Goal: Transaction & Acquisition: Book appointment/travel/reservation

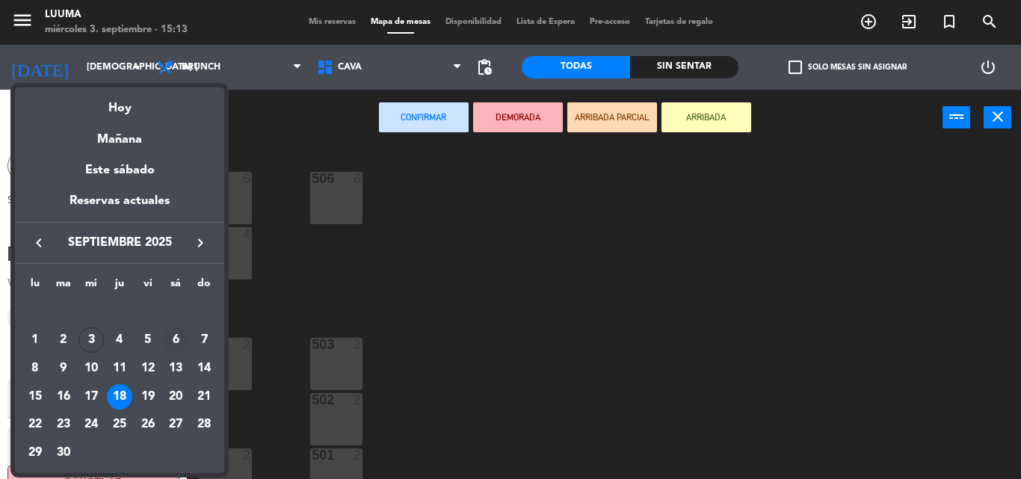
click at [176, 342] on div "6" at bounding box center [175, 339] width 25 height 25
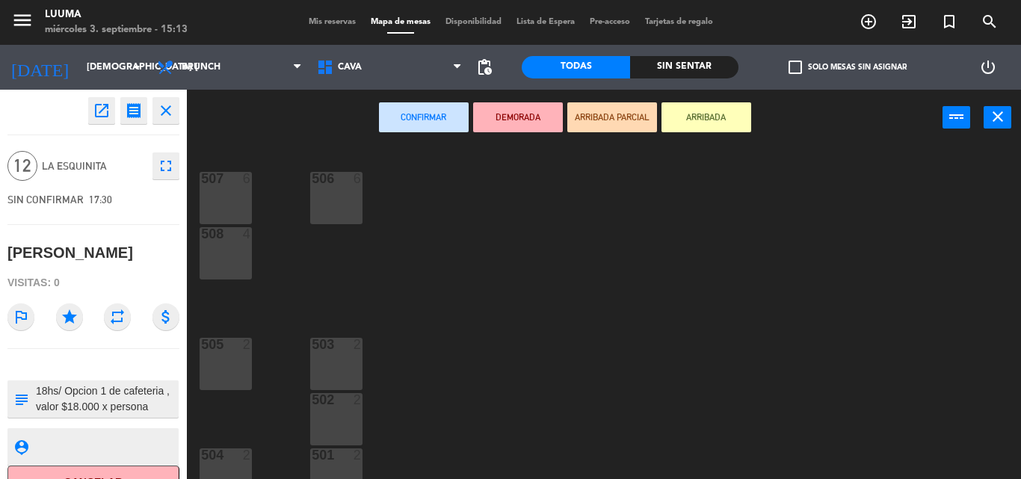
type input "sáb. [DATE]"
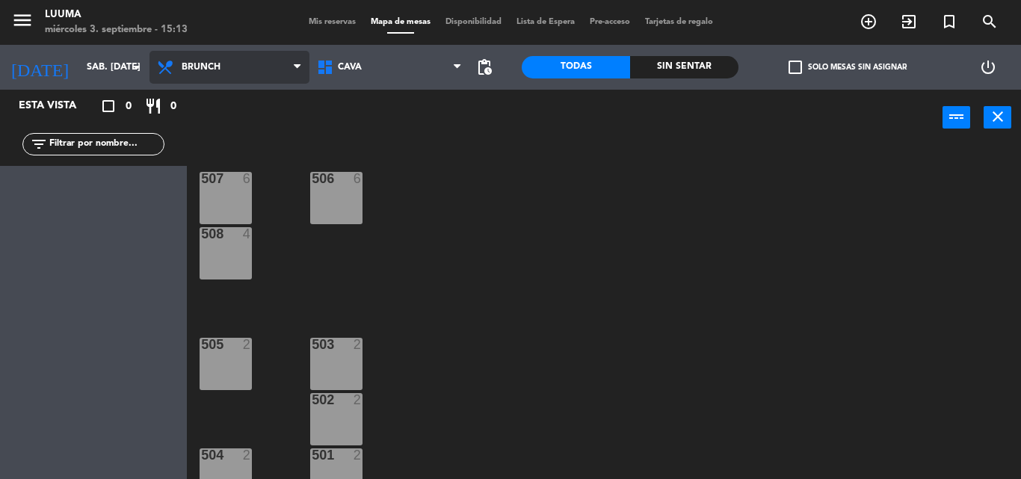
click at [217, 64] on span "Brunch" at bounding box center [201, 67] width 39 height 10
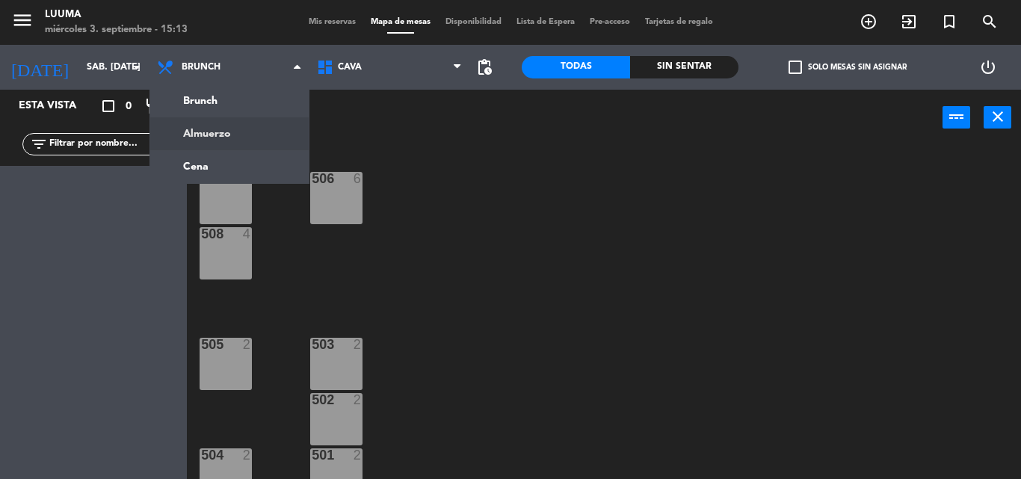
click at [225, 144] on ng-component "menu Luuma miércoles 3. septiembre - 15:13 Mis reservas Mapa de mesas Disponibi…" at bounding box center [510, 239] width 1021 height 479
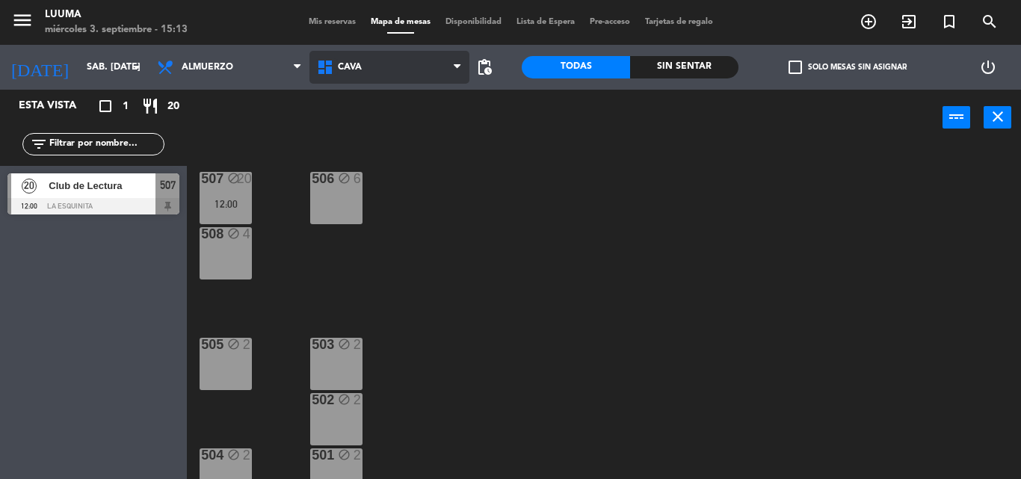
click at [336, 75] on icon at bounding box center [327, 67] width 22 height 18
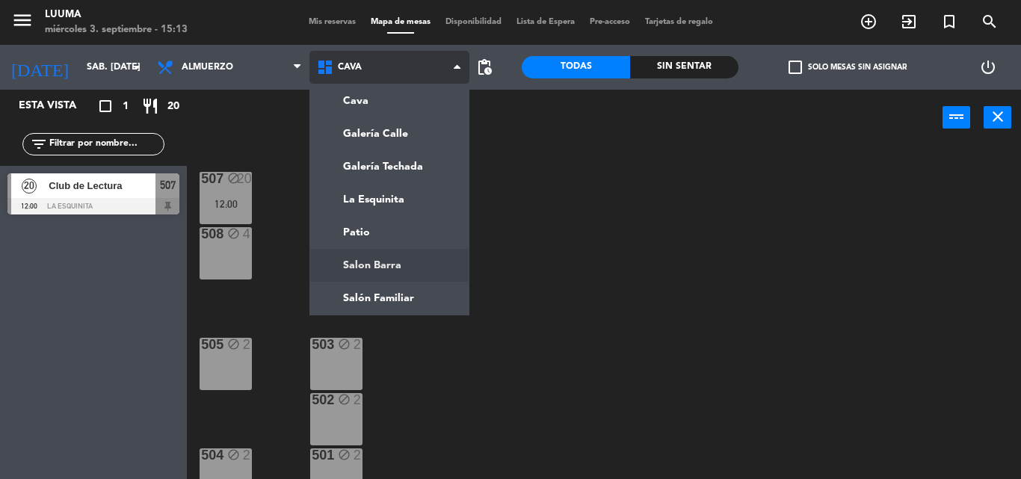
click at [376, 271] on ng-component "menu Luuma miércoles 3. septiembre - 15:13 Mis reservas Mapa de mesas Disponibi…" at bounding box center [510, 239] width 1021 height 479
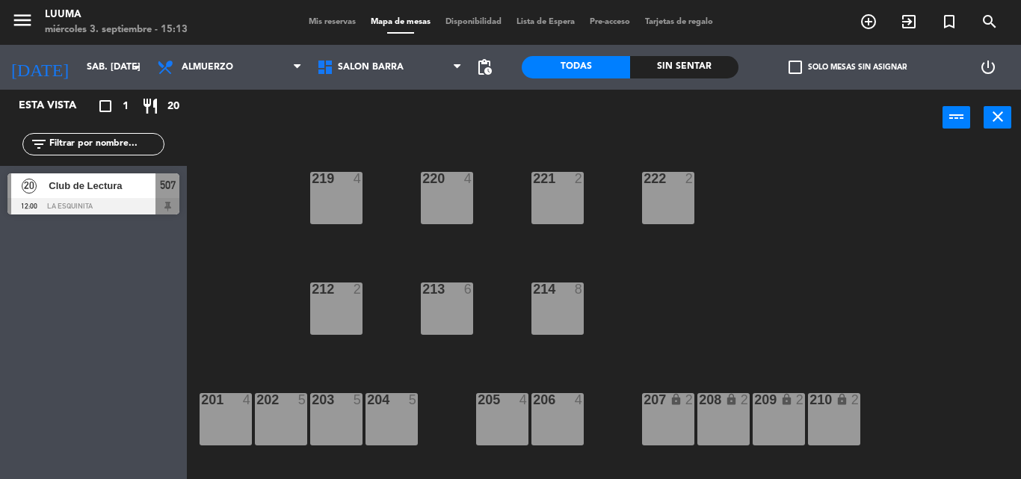
click at [450, 306] on div "213 6" at bounding box center [447, 309] width 52 height 52
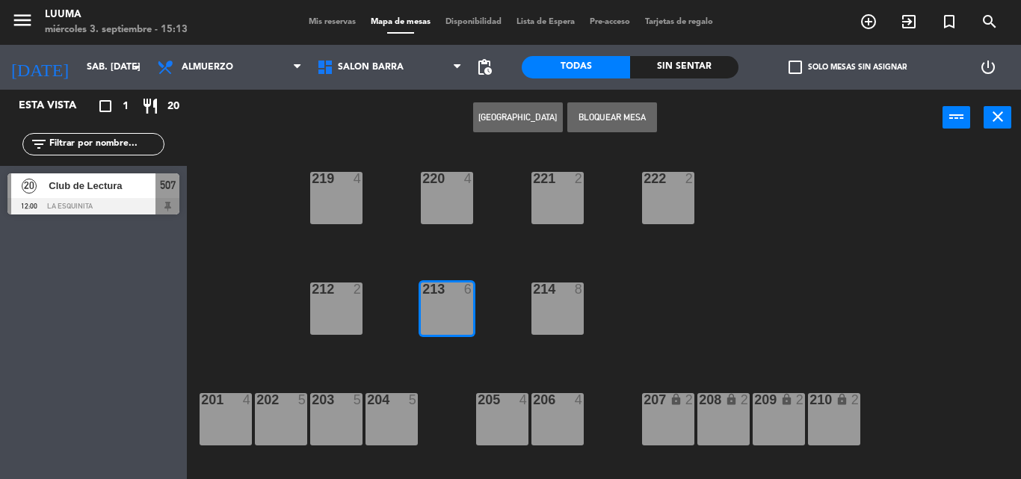
click at [493, 110] on button "[GEOGRAPHIC_DATA]" at bounding box center [518, 117] width 90 height 30
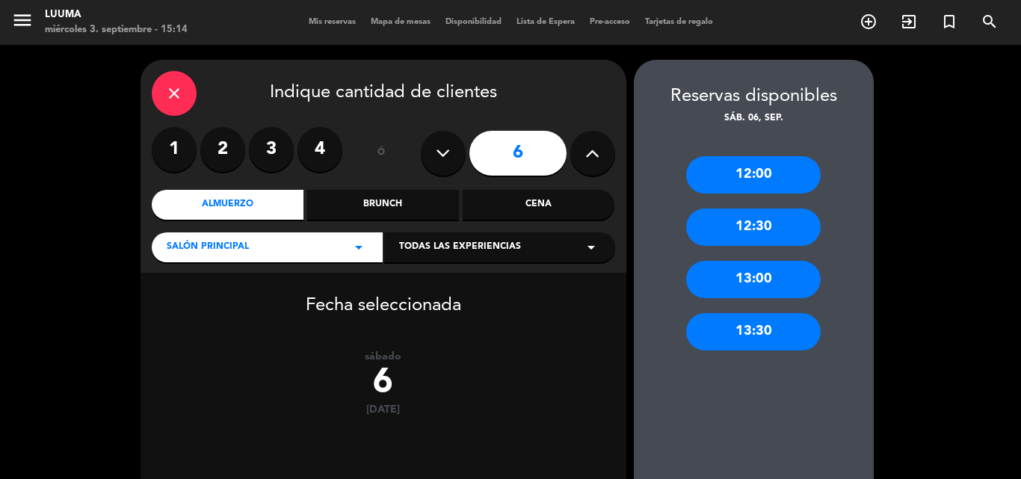
click at [733, 275] on div "13:00" at bounding box center [753, 279] width 135 height 37
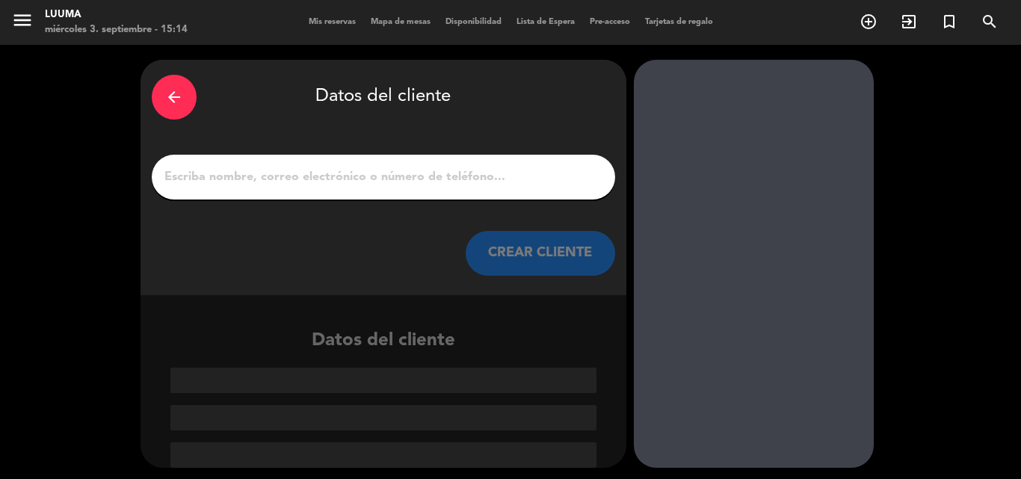
click at [376, 179] on input "1" at bounding box center [383, 177] width 441 height 21
paste input "[PERSON_NAME]"
type input "[PERSON_NAME]"
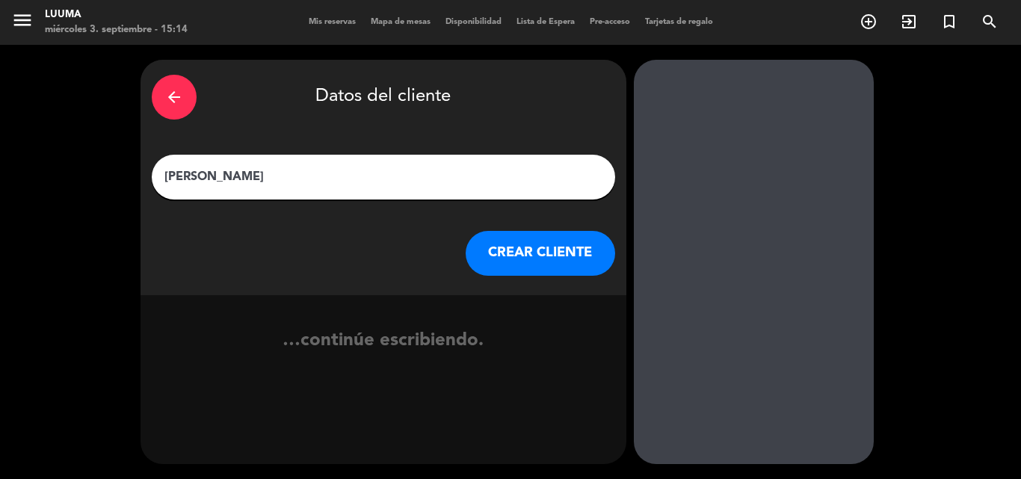
click at [522, 260] on button "CREAR CLIENTE" at bounding box center [540, 253] width 149 height 45
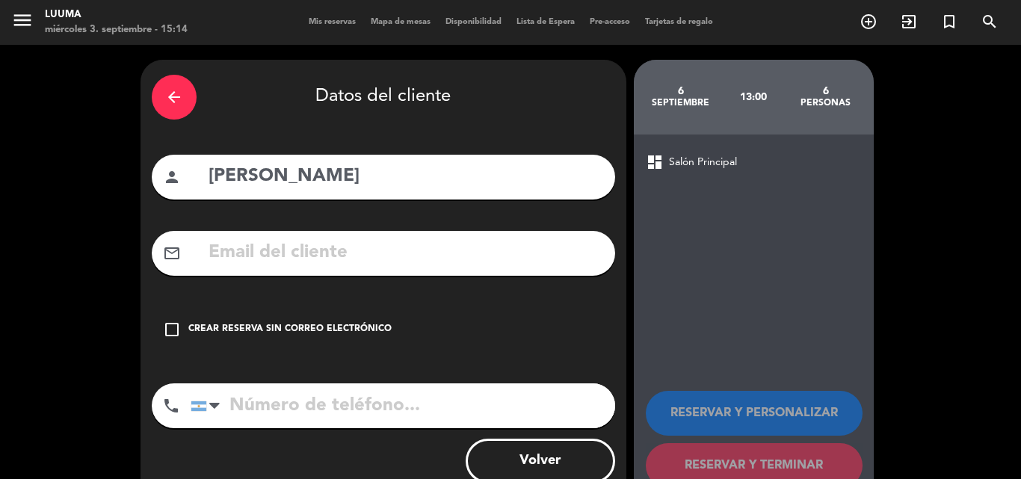
click at [238, 333] on div "Crear reserva sin correo electrónico" at bounding box center [289, 329] width 203 height 15
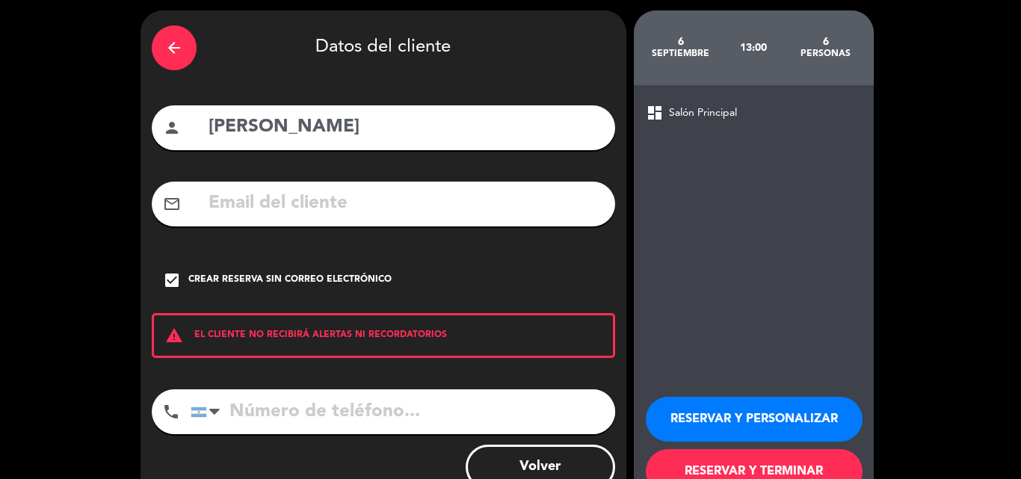
scroll to position [97, 0]
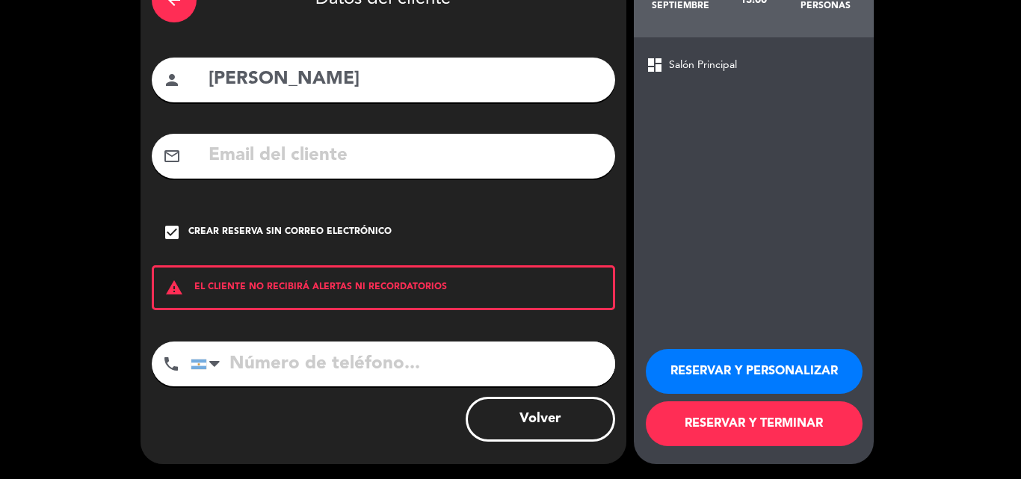
click at [754, 422] on button "RESERVAR Y TERMINAR" at bounding box center [754, 423] width 217 height 45
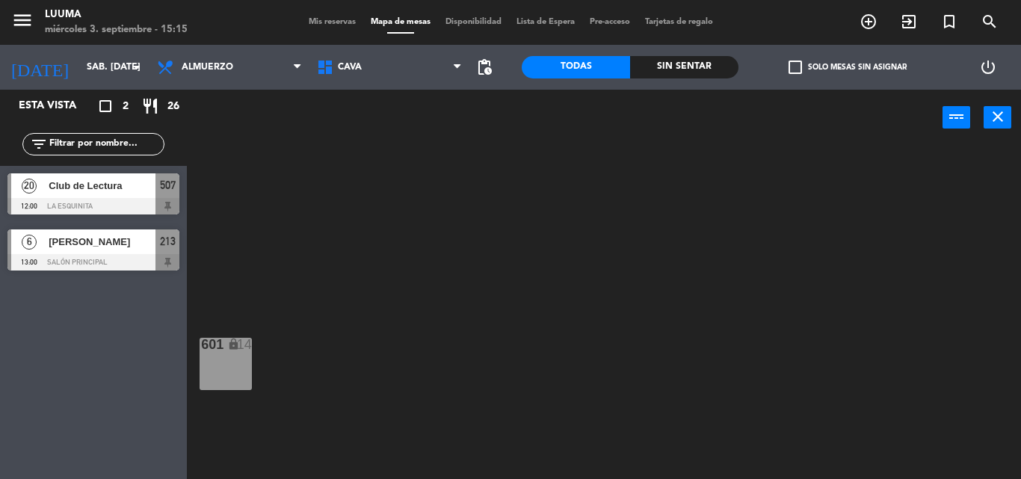
click at [108, 248] on span "[PERSON_NAME]" at bounding box center [102, 242] width 107 height 16
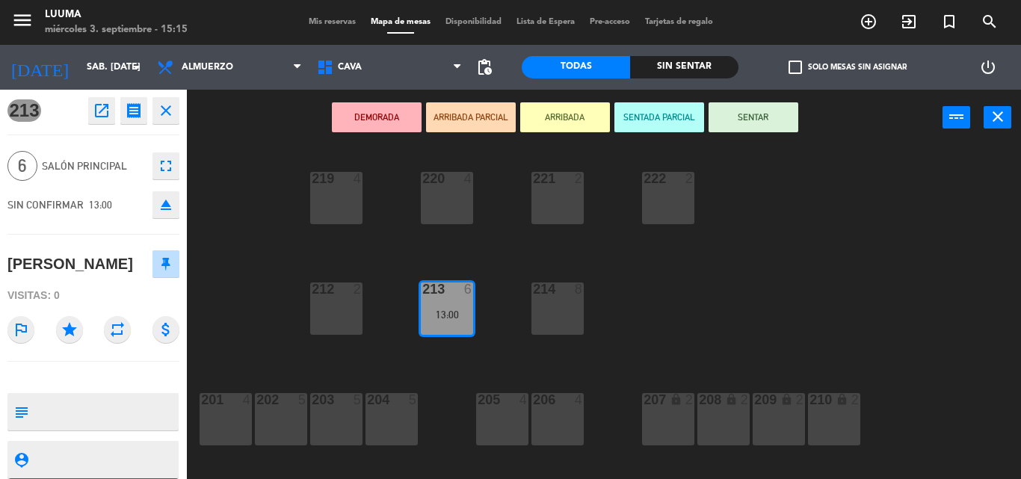
click at [105, 114] on icon "open_in_new" at bounding box center [102, 111] width 18 height 18
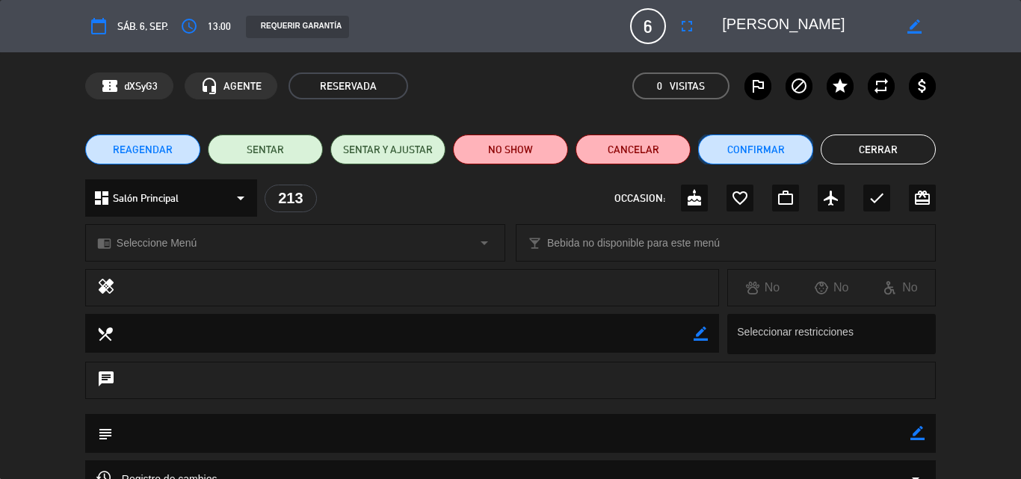
click at [740, 158] on button "Confirmar" at bounding box center [755, 150] width 115 height 30
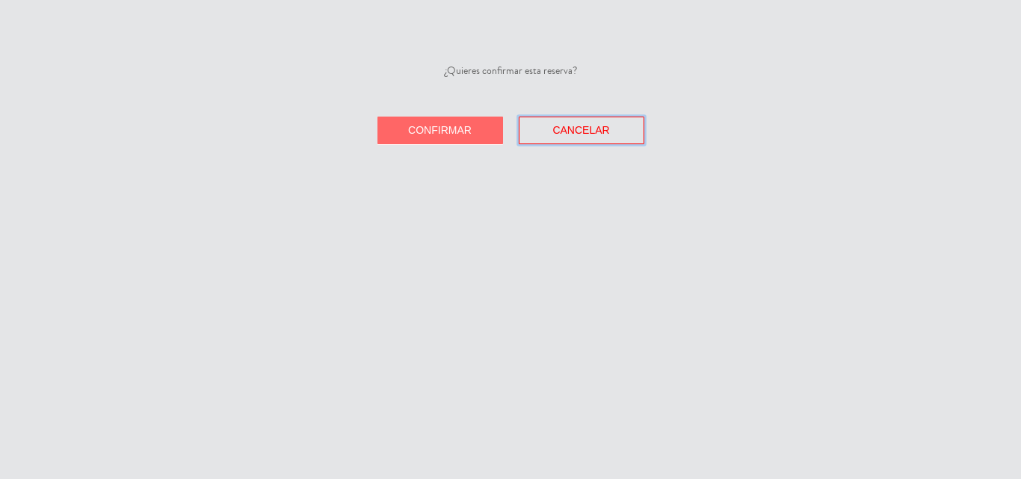
drag, startPoint x: 542, startPoint y: 129, endPoint x: 558, endPoint y: 130, distance: 16.5
click at [541, 129] on button "Cancelar" at bounding box center [582, 131] width 126 height 28
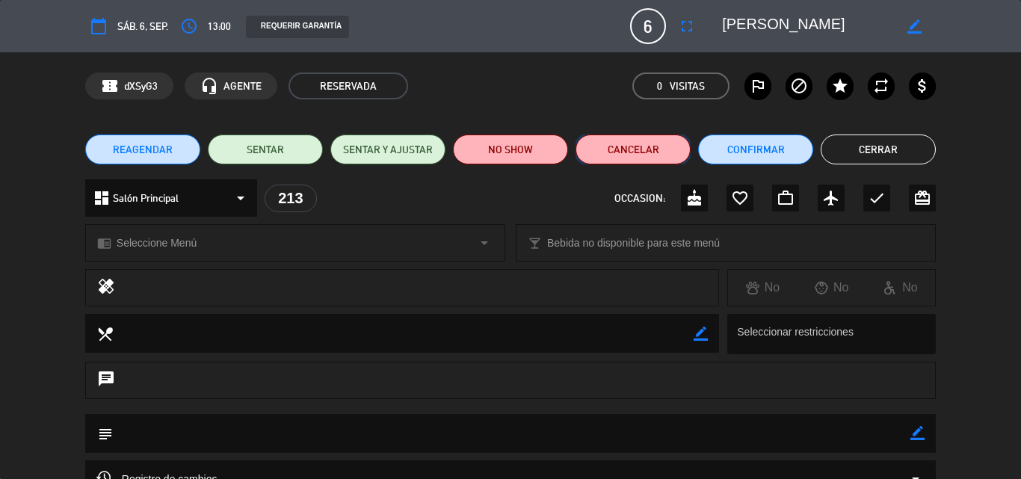
click at [608, 149] on button "Cancelar" at bounding box center [632, 150] width 115 height 30
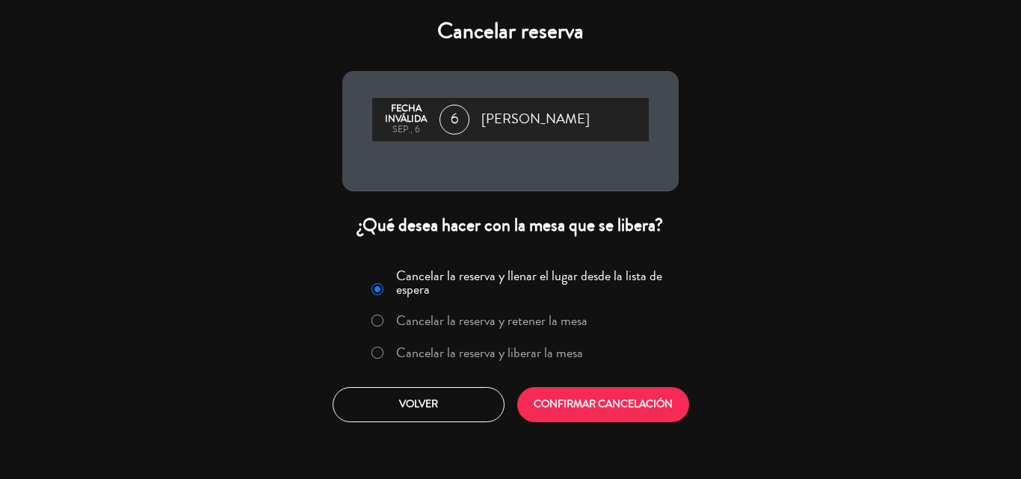
drag, startPoint x: 436, startPoint y: 354, endPoint x: 452, endPoint y: 357, distance: 16.7
click at [436, 354] on label "Cancelar la reserva y liberar la mesa" at bounding box center [489, 352] width 187 height 13
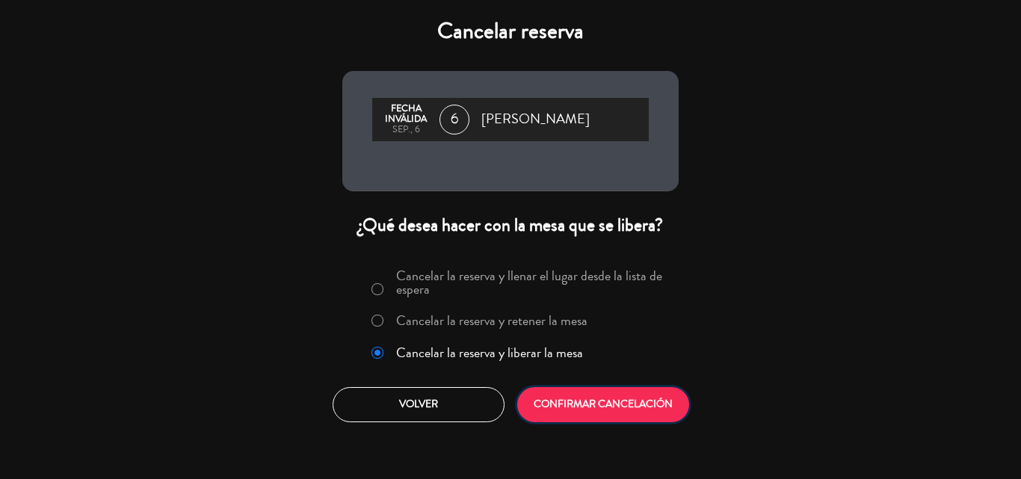
click at [552, 396] on button "CONFIRMAR CANCELACIÓN" at bounding box center [603, 404] width 172 height 35
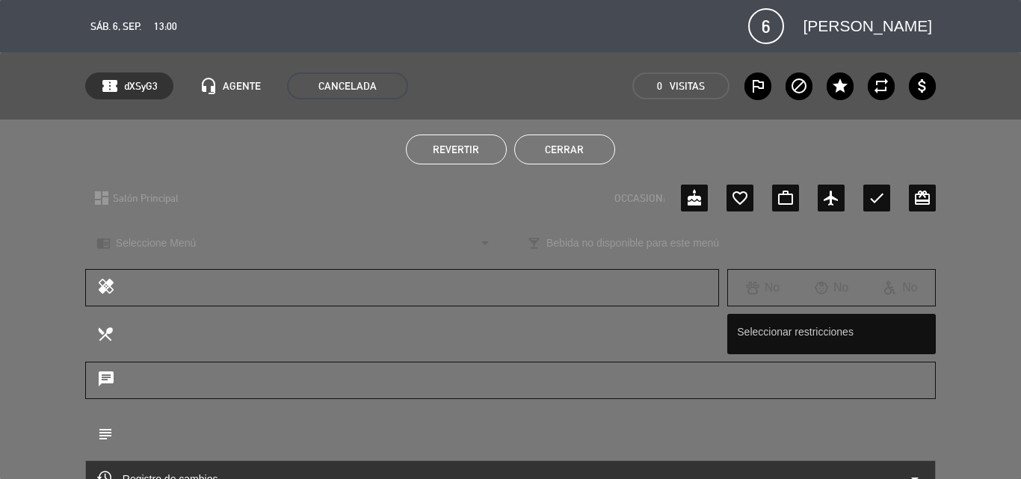
click at [588, 143] on button "Cerrar" at bounding box center [564, 150] width 101 height 30
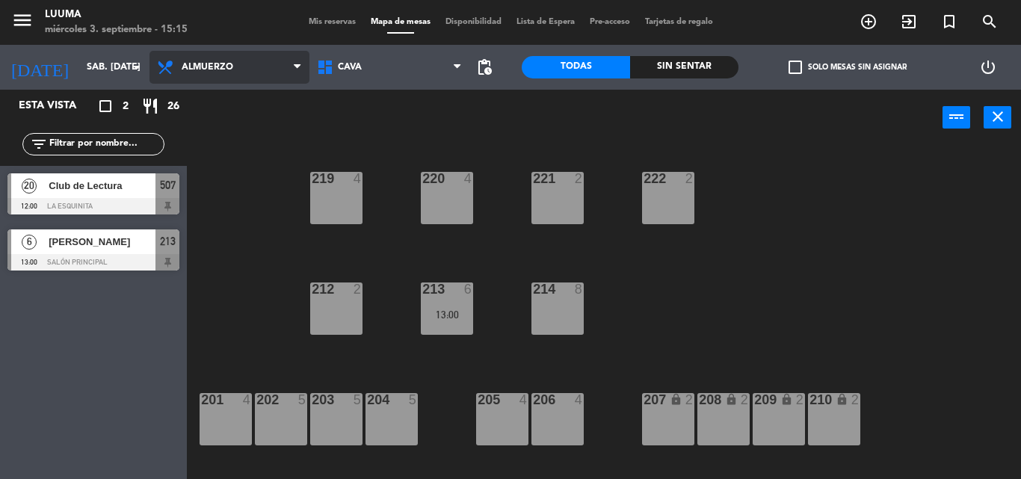
click at [206, 72] on span "Almuerzo" at bounding box center [229, 67] width 160 height 33
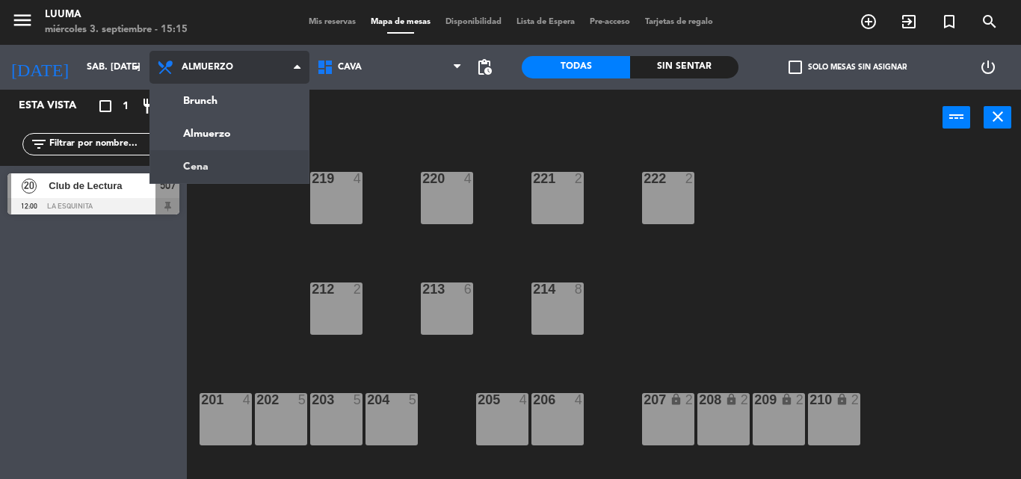
click at [229, 161] on ng-component "menu Luuma miércoles 3. septiembre - 15:15 Mis reservas Mapa de mesas Disponibi…" at bounding box center [510, 239] width 1021 height 479
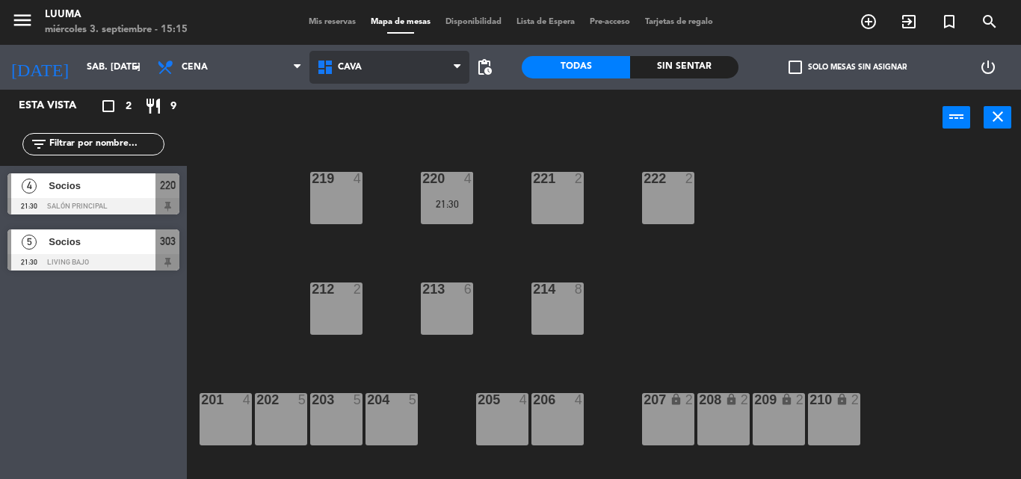
click at [362, 72] on span "Cava" at bounding box center [389, 67] width 160 height 33
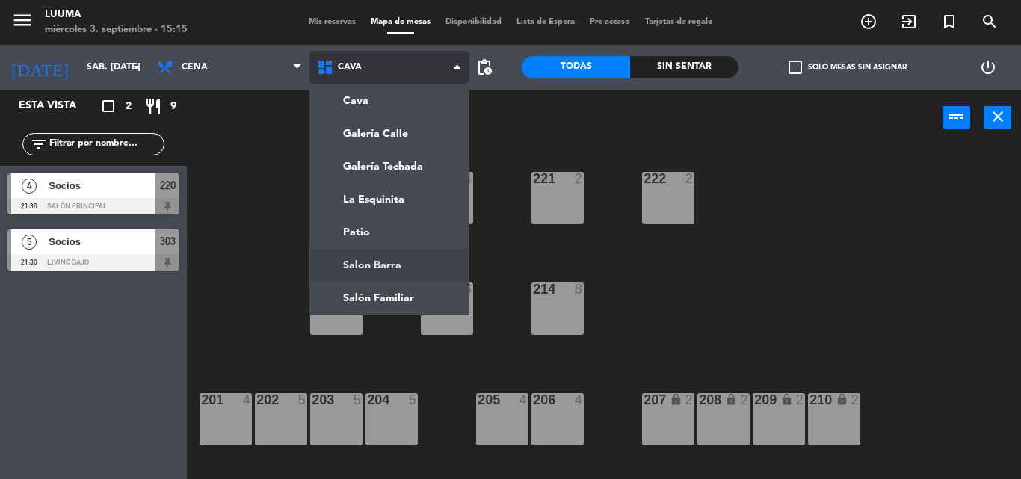
click at [398, 266] on ng-component "menu Luuma miércoles 3. septiembre - 15:15 Mis reservas Mapa de mesas Disponibi…" at bounding box center [510, 239] width 1021 height 479
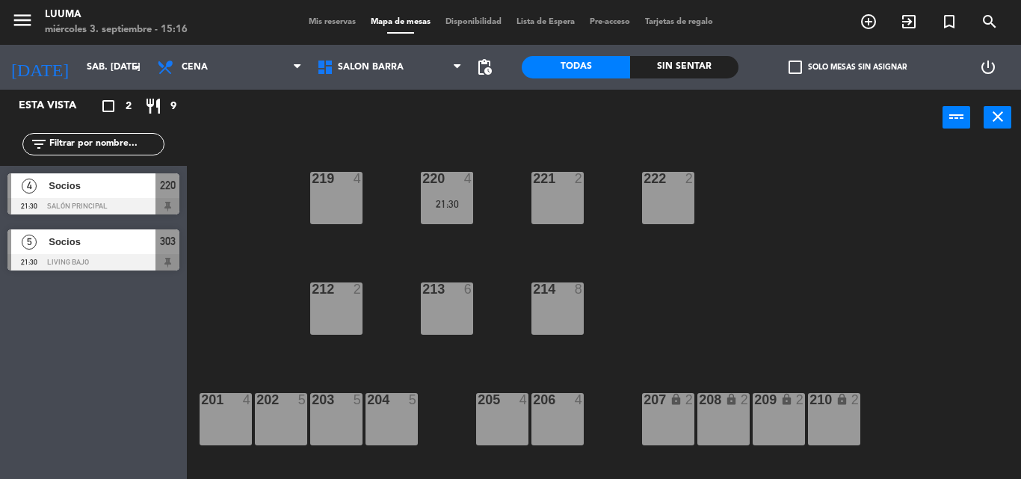
click at [443, 306] on div "213 6" at bounding box center [447, 309] width 52 height 52
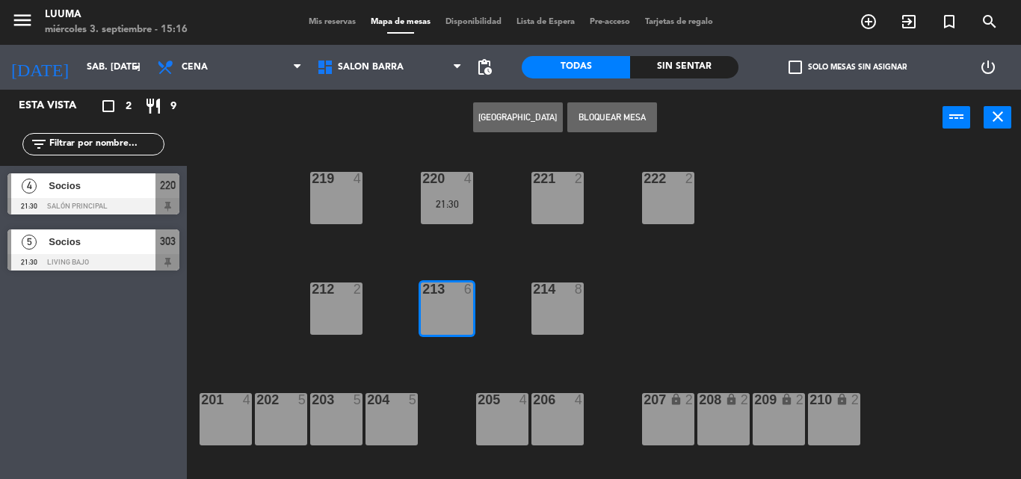
click at [540, 124] on button "[GEOGRAPHIC_DATA]" at bounding box center [518, 117] width 90 height 30
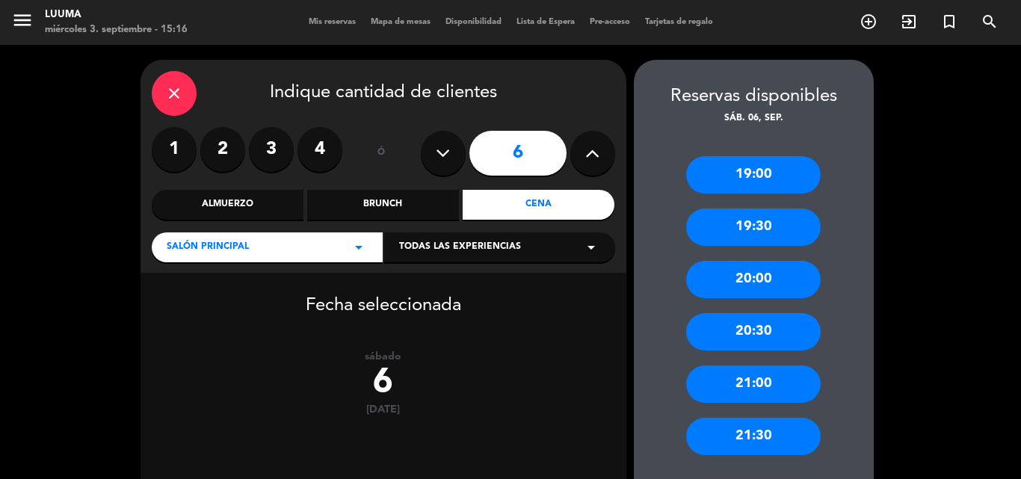
click at [758, 430] on div "21:30" at bounding box center [753, 436] width 135 height 37
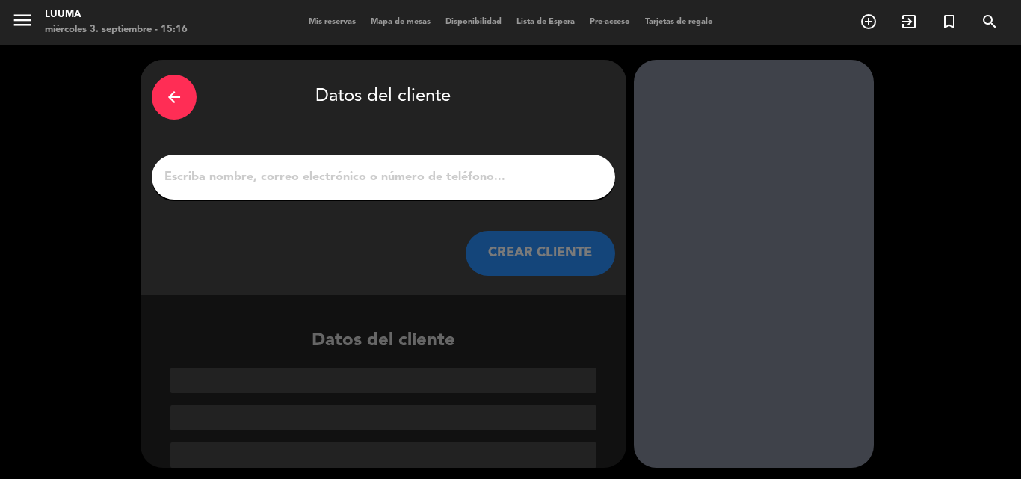
click at [364, 179] on input "1" at bounding box center [383, 177] width 441 height 21
paste input "[PERSON_NAME]"
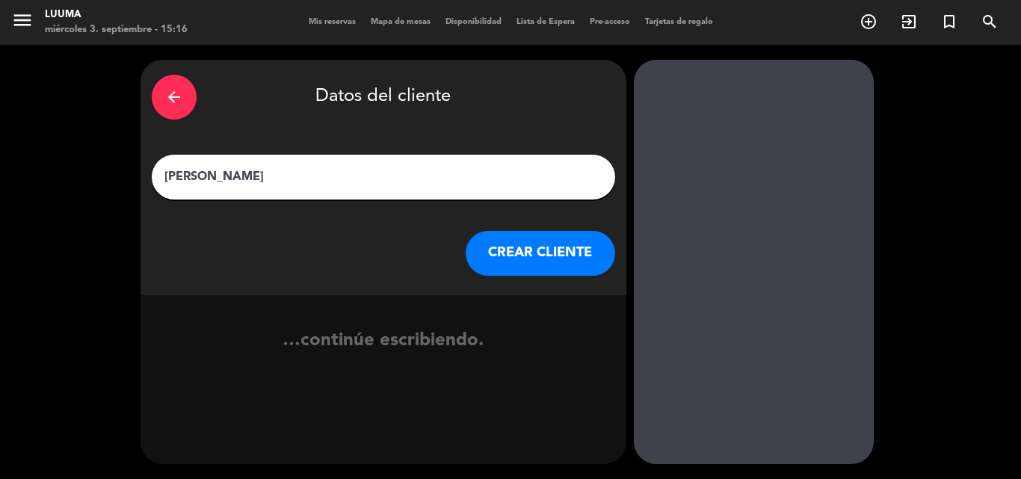
type input "[PERSON_NAME]"
click at [503, 257] on button "CREAR CLIENTE" at bounding box center [540, 253] width 149 height 45
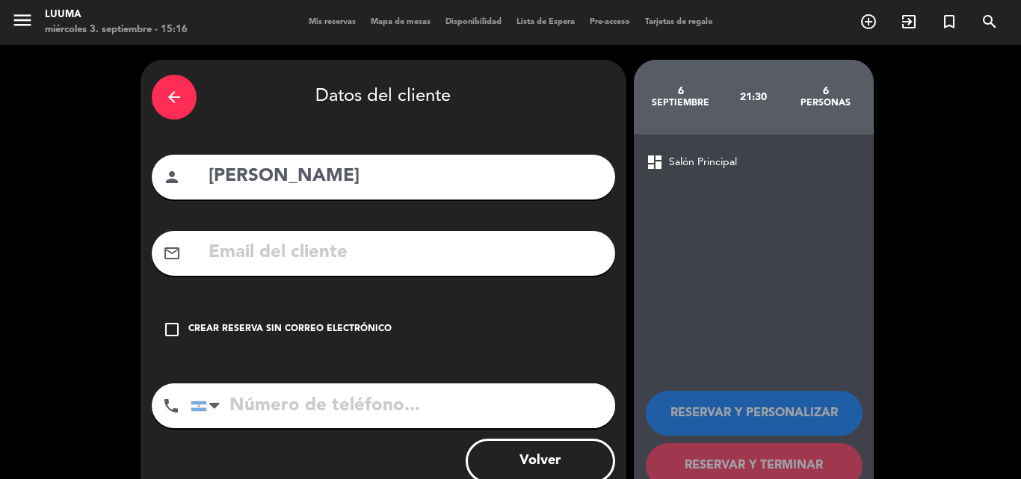
click at [306, 327] on div "Crear reserva sin correo electrónico" at bounding box center [289, 329] width 203 height 15
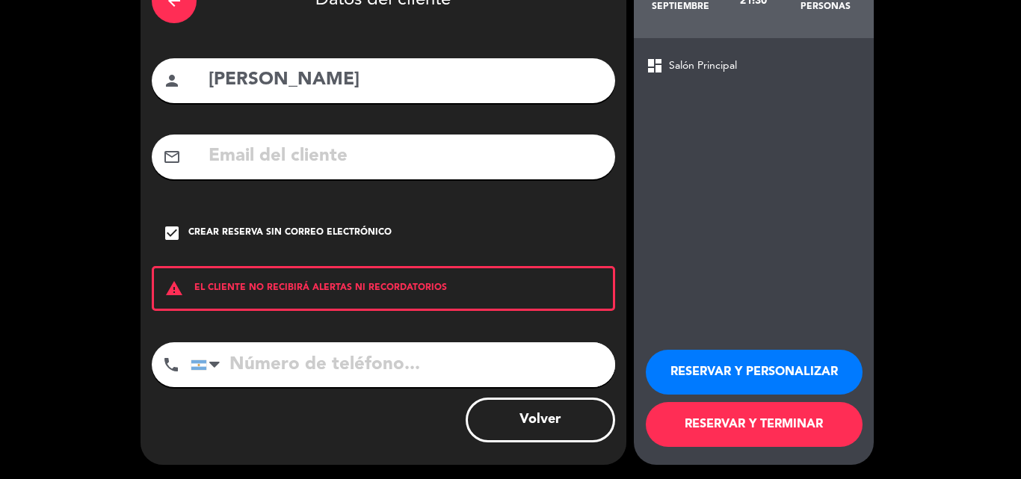
scroll to position [97, 0]
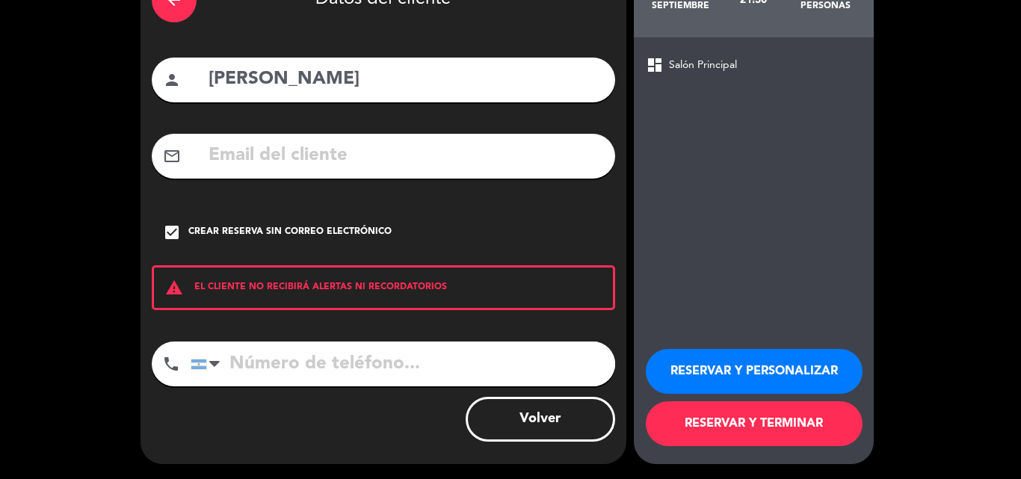
click at [741, 418] on button "RESERVAR Y TERMINAR" at bounding box center [754, 423] width 217 height 45
